Goal: Transaction & Acquisition: Subscribe to service/newsletter

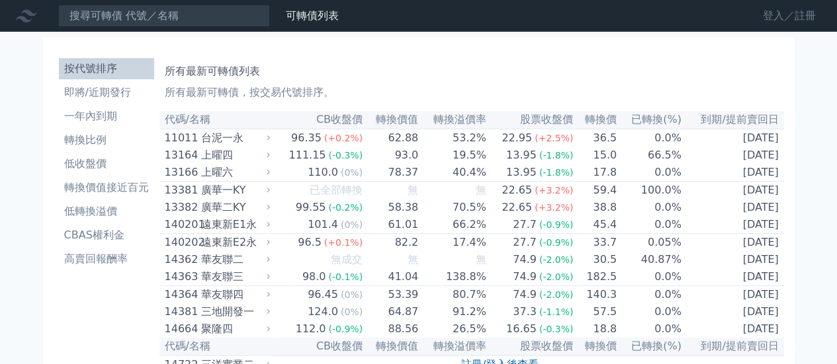
click at [778, 11] on link "登入／註冊" at bounding box center [789, 15] width 74 height 21
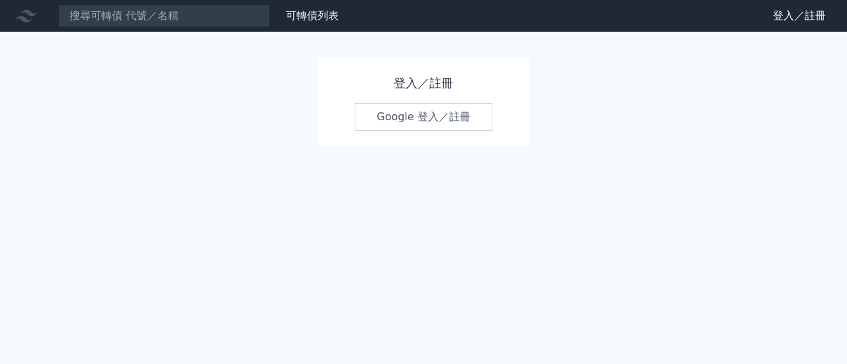
click at [378, 116] on link "Google 登入／註冊" at bounding box center [424, 117] width 138 height 28
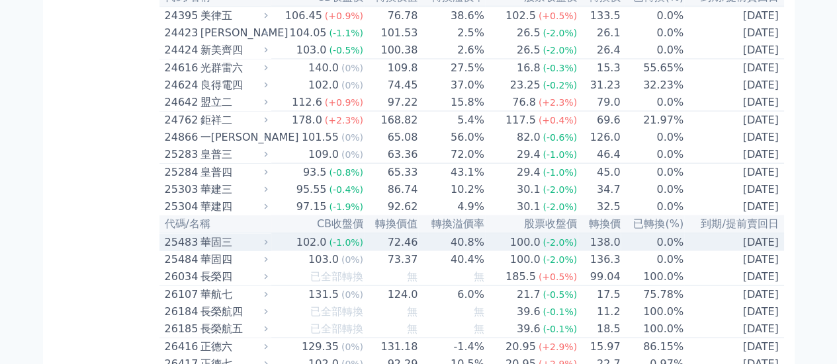
scroll to position [1257, 0]
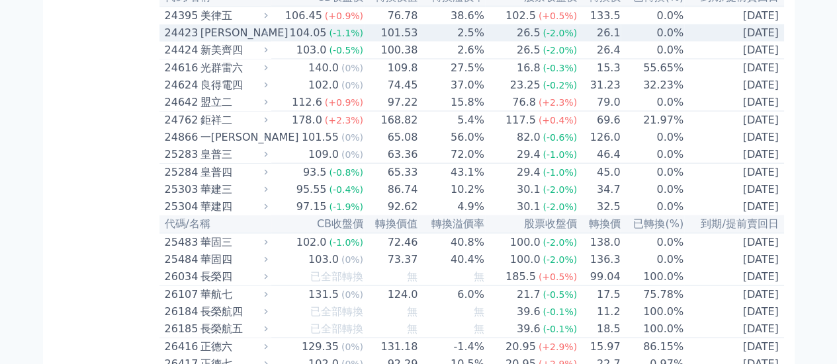
click at [214, 41] on div "[PERSON_NAME]" at bounding box center [232, 33] width 65 height 16
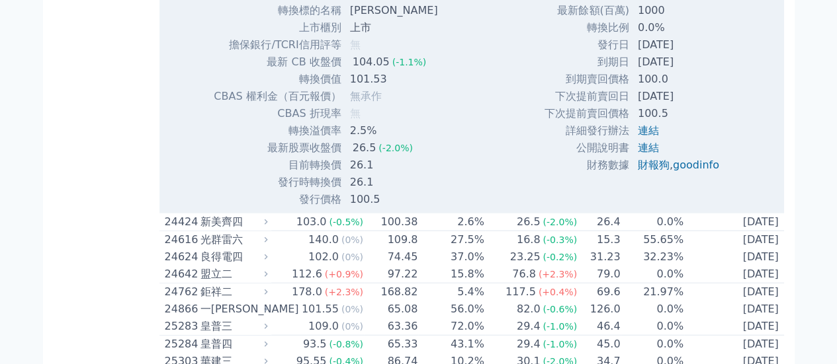
scroll to position [1654, 0]
